Goal: Information Seeking & Learning: Learn about a topic

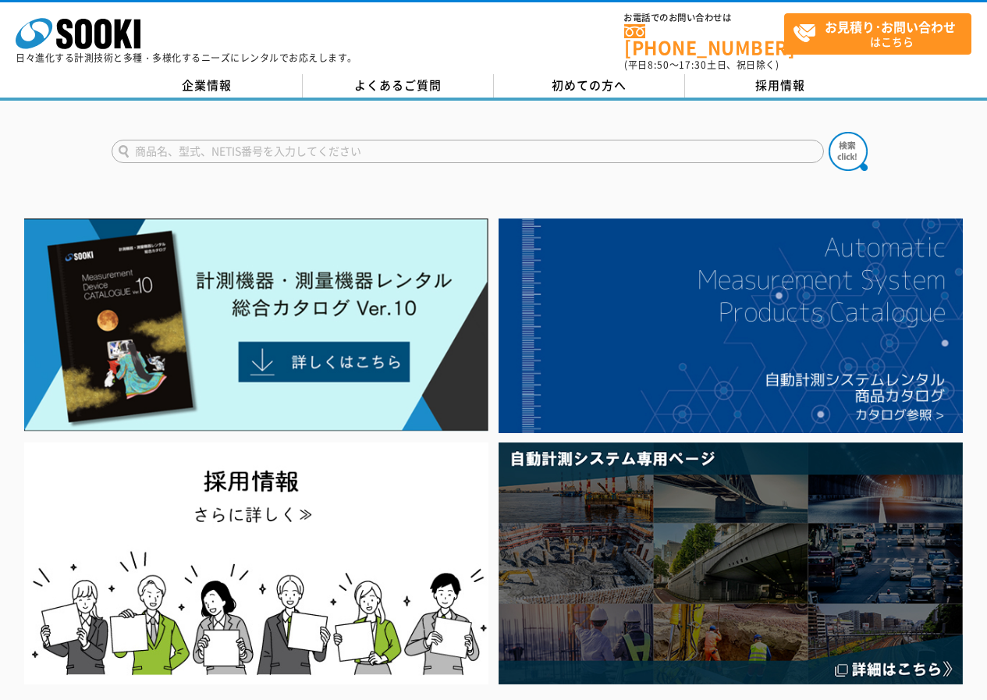
click at [333, 274] on img at bounding box center [256, 325] width 464 height 213
click at [270, 140] on input "text" at bounding box center [468, 151] width 713 height 23
type input "WA-2"
click at [857, 140] on img at bounding box center [848, 151] width 39 height 39
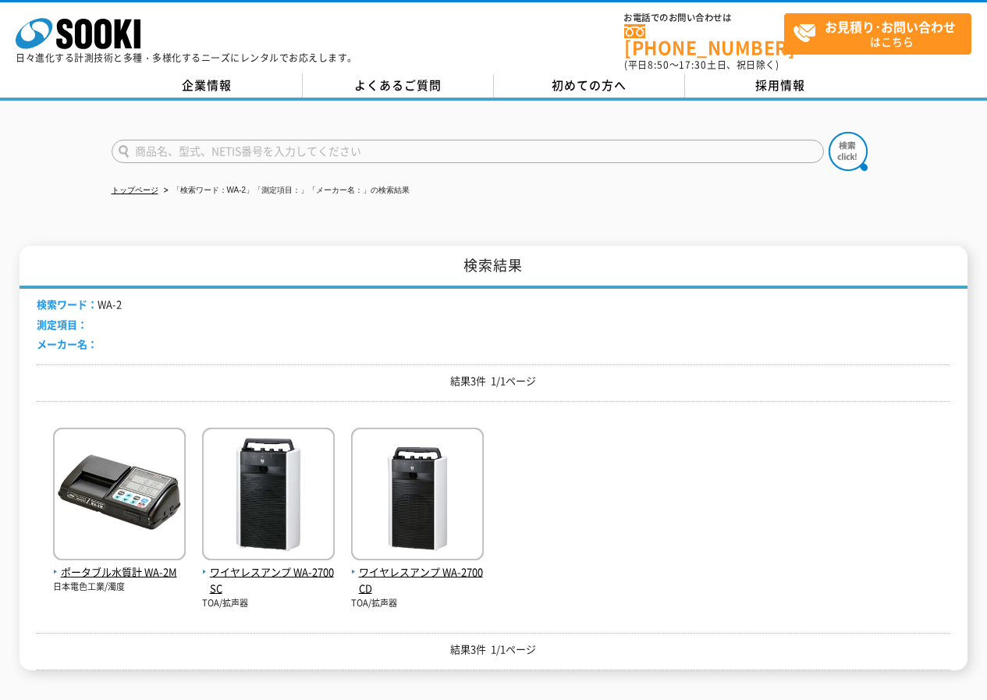
click at [225, 140] on input "text" at bounding box center [468, 151] width 713 height 23
type input "商品名、型式、NETIS番号を入力してください"
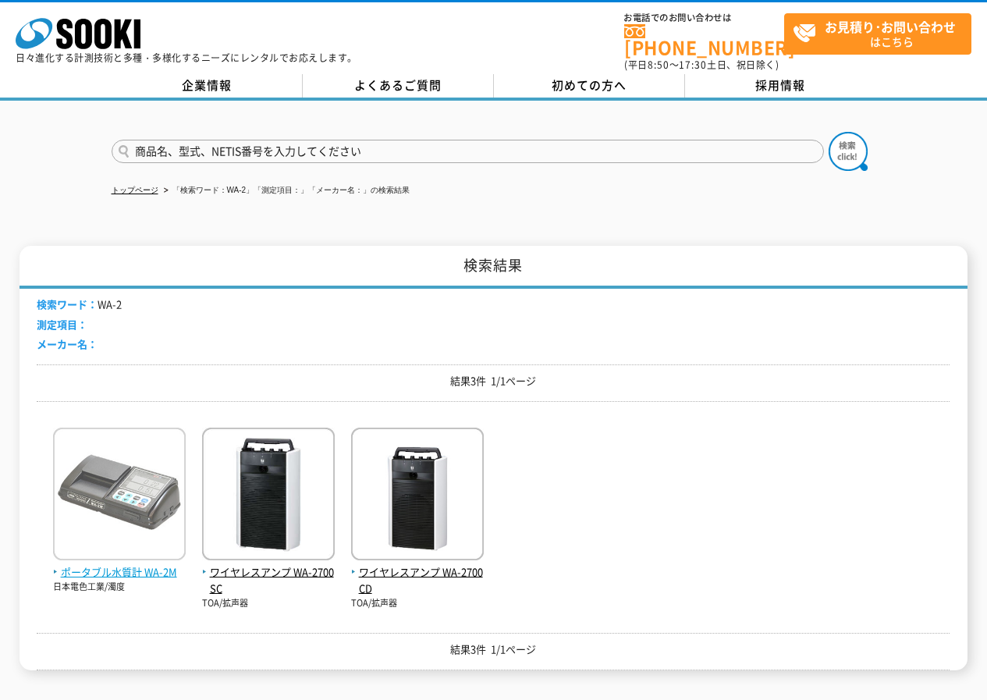
click at [130, 485] on img at bounding box center [119, 496] width 133 height 137
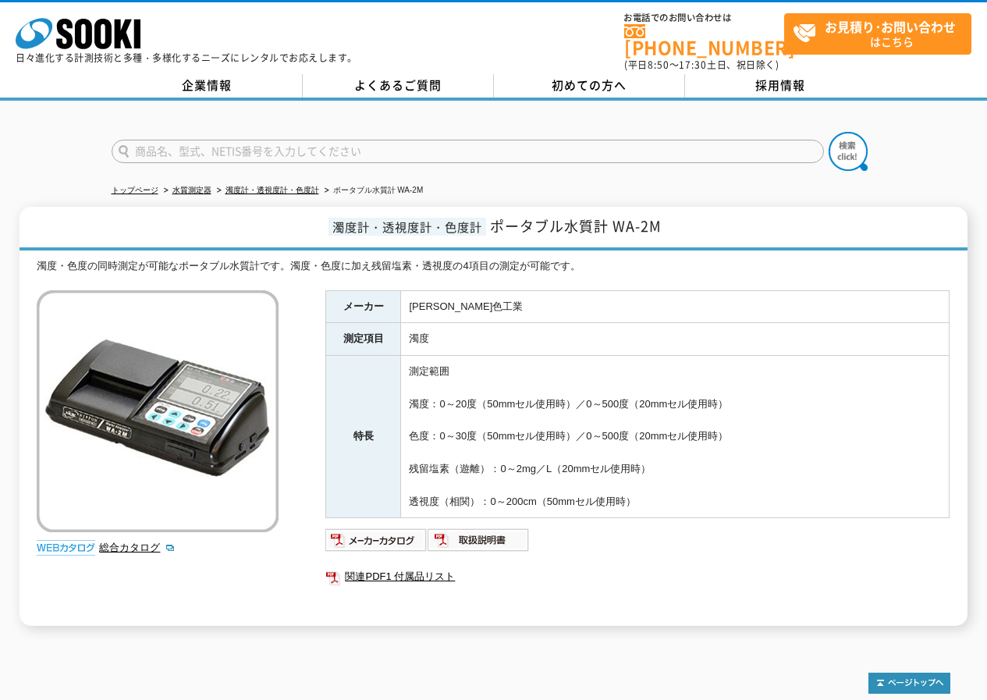
click at [606, 411] on td "測定範囲 濁度：0～20度（50mmセル使用時）／0～500度（20mmセル使用時） 色度：0～30度（50mmセル使用時）／0～500度（20mmセル使用時…" at bounding box center [675, 437] width 549 height 162
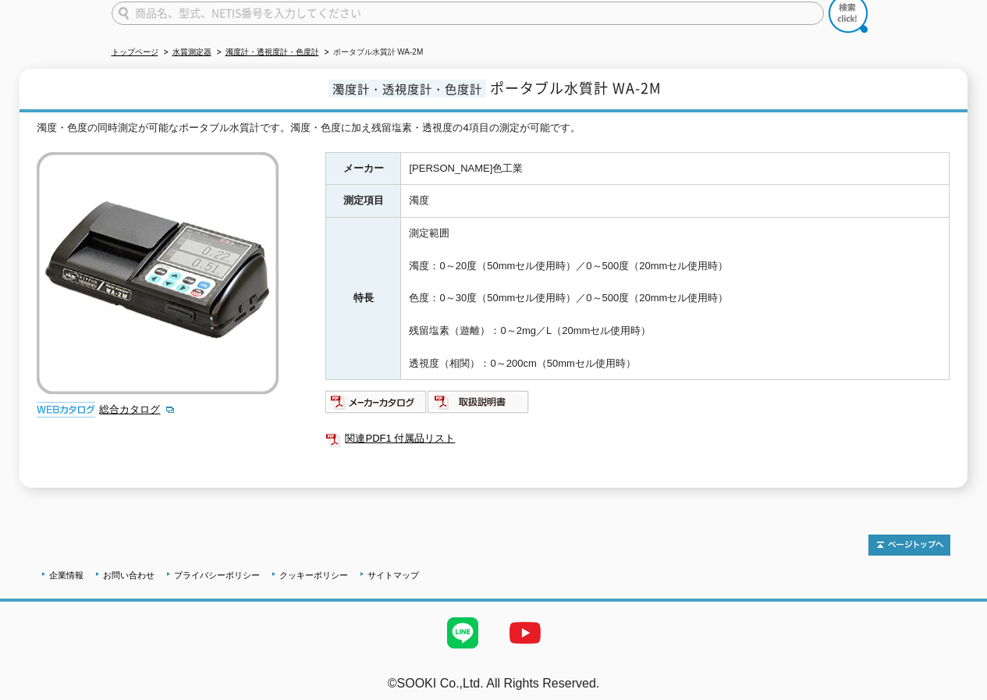
scroll to position [60, 0]
